Goal: Transaction & Acquisition: Purchase product/service

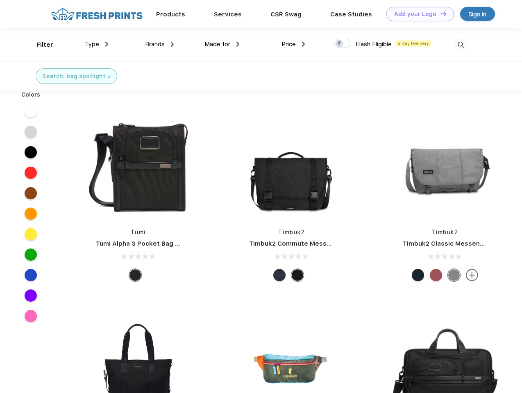
click at [417, 14] on link "Add your Logo Design Tool" at bounding box center [420, 14] width 68 height 14
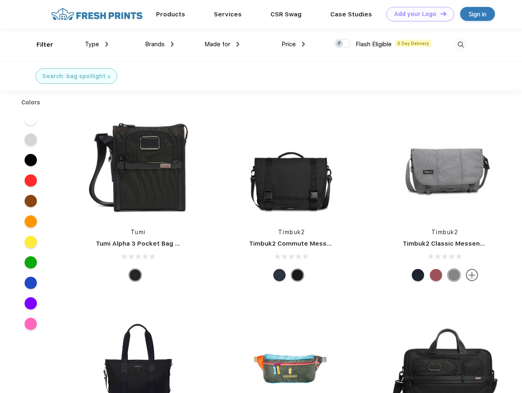
click at [0, 0] on div "Design Tool" at bounding box center [0, 0] width 0 height 0
click at [439, 14] on link "Add your Logo Design Tool" at bounding box center [420, 14] width 68 height 14
click at [39, 45] on div "Filter" at bounding box center [44, 44] width 17 height 9
click at [97, 44] on span "Type" at bounding box center [92, 44] width 14 height 7
click at [159, 44] on span "Brands" at bounding box center [155, 44] width 20 height 7
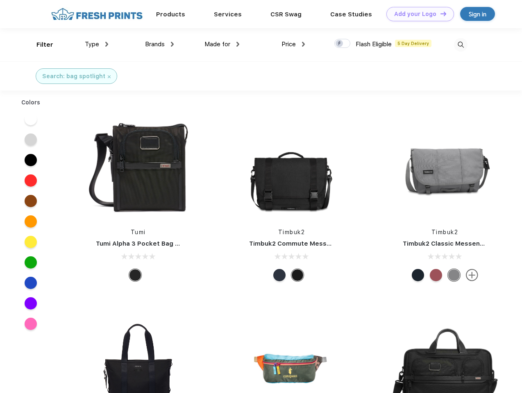
click at [222, 44] on span "Made for" at bounding box center [217, 44] width 26 height 7
click at [293, 44] on span "Price" at bounding box center [288, 44] width 14 height 7
click at [342, 44] on div at bounding box center [342, 43] width 16 height 9
click at [339, 44] on input "checkbox" at bounding box center [336, 40] width 5 height 5
click at [460, 45] on img at bounding box center [461, 45] width 14 height 14
